Goal: Communication & Community: Answer question/provide support

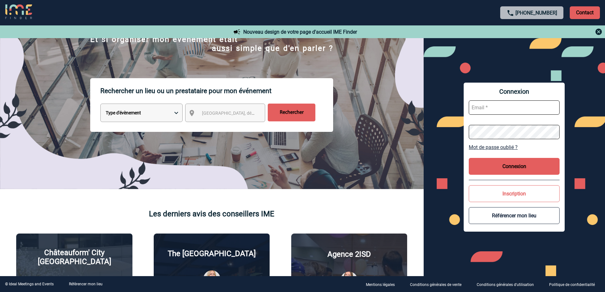
scroll to position [64, 0]
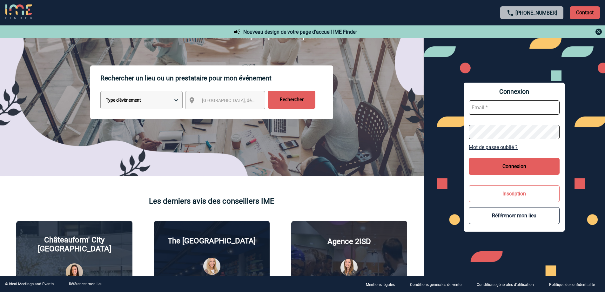
click at [493, 100] on form at bounding box center [514, 119] width 91 height 49
click at [494, 106] on input "text" at bounding box center [514, 107] width 91 height 14
type input "b00815627@essec.edu"
click at [499, 168] on button "Connexion" at bounding box center [514, 166] width 91 height 17
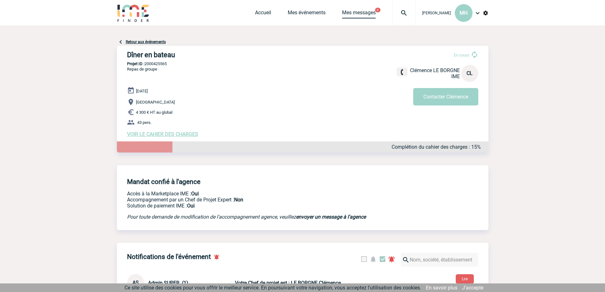
click at [365, 13] on link "Mes messages" at bounding box center [359, 14] width 34 height 9
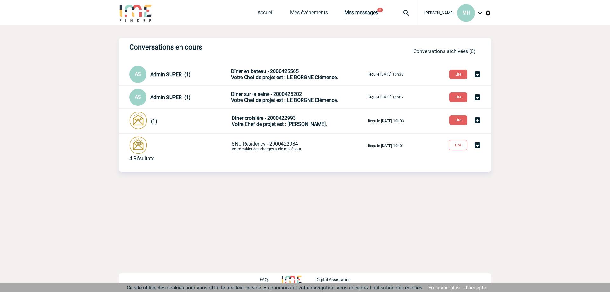
click at [176, 95] on span "Admin SUPER (1)" at bounding box center [170, 97] width 40 height 6
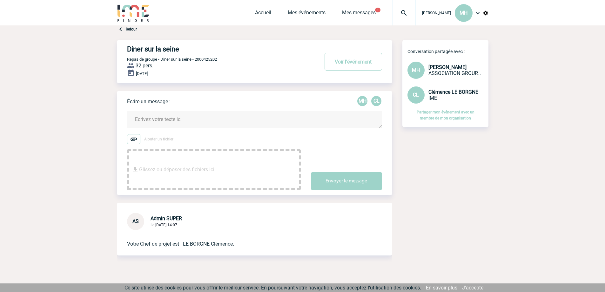
click at [373, 9] on div "Accueil Mes événements Mes messages 3 Projet, client Projet, client" at bounding box center [335, 12] width 161 height 25
click at [353, 13] on link "Mes messages" at bounding box center [359, 14] width 34 height 9
click at [363, 13] on link "Mes messages" at bounding box center [359, 14] width 34 height 9
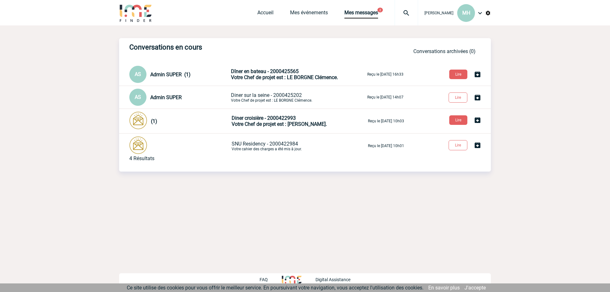
click at [205, 78] on div "AS Admin SUPER (1)" at bounding box center [179, 74] width 100 height 17
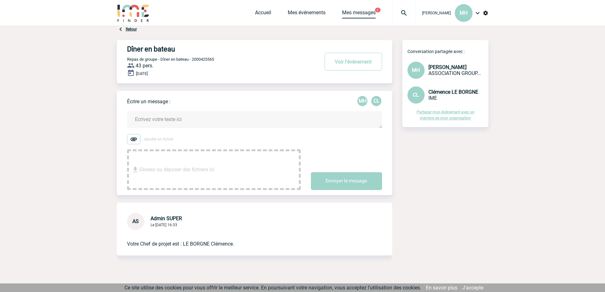
click at [366, 16] on link "Mes messages" at bounding box center [359, 14] width 34 height 9
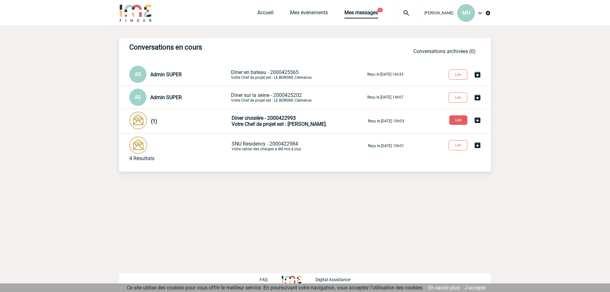
click at [182, 121] on div "(1)" at bounding box center [190, 121] width 79 height 6
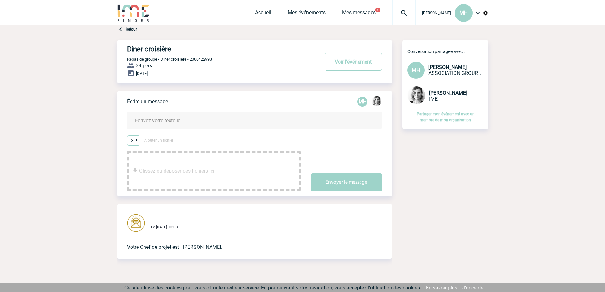
click at [364, 13] on link "Mes messages" at bounding box center [359, 14] width 34 height 9
